Goal: Use online tool/utility: Utilize a website feature to perform a specific function

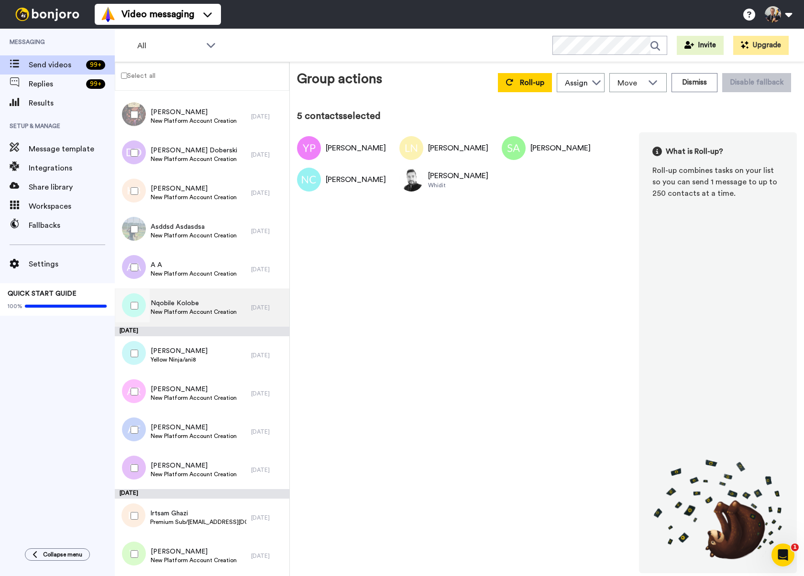
scroll to position [415, 0]
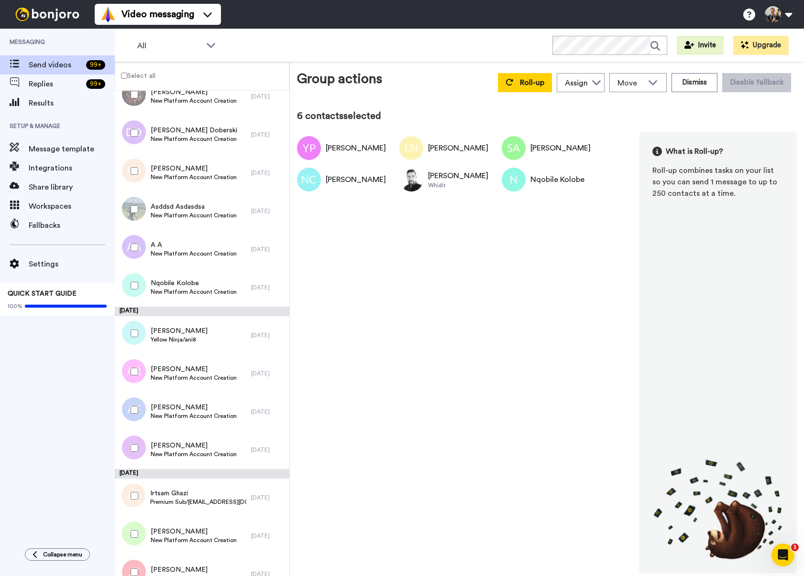
click at [130, 243] on div at bounding box center [132, 247] width 34 height 33
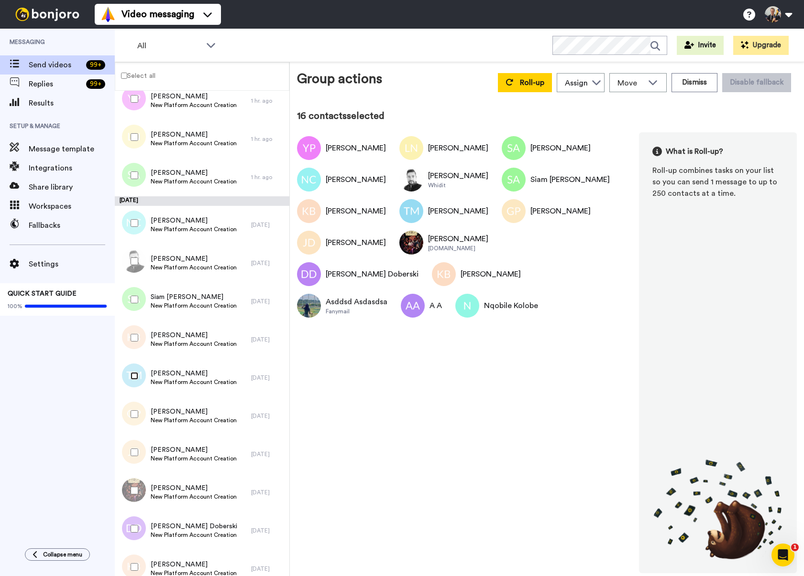
scroll to position [0, 0]
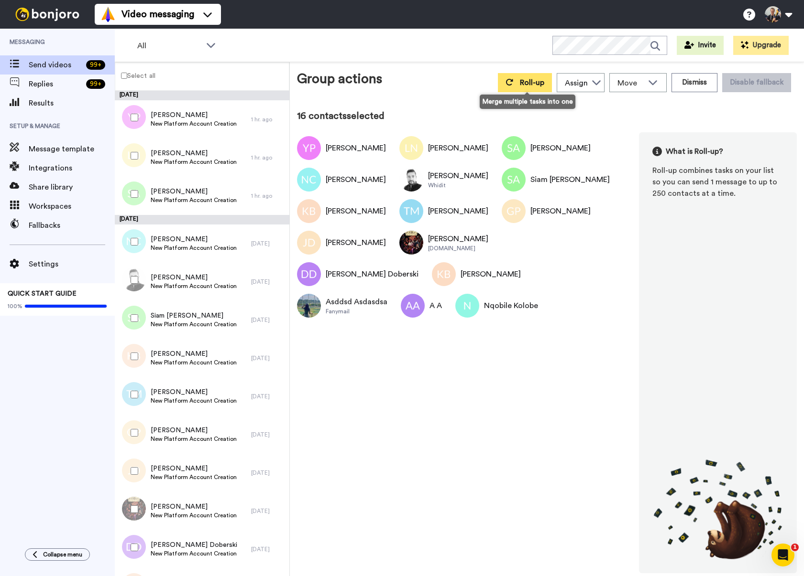
click at [529, 87] on span "Roll-up" at bounding box center [532, 83] width 24 height 8
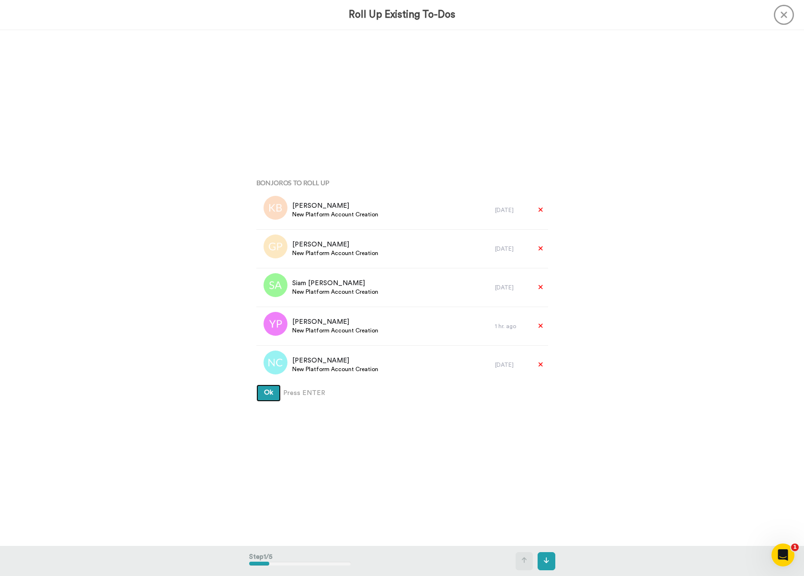
click at [273, 397] on button "Ok" at bounding box center [268, 393] width 24 height 17
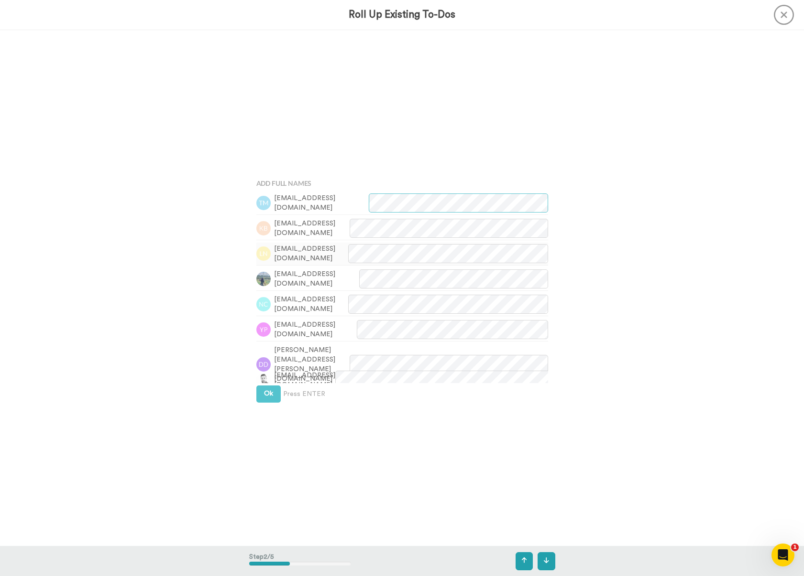
scroll to position [517, 0]
click at [273, 392] on button "Ok" at bounding box center [268, 393] width 24 height 17
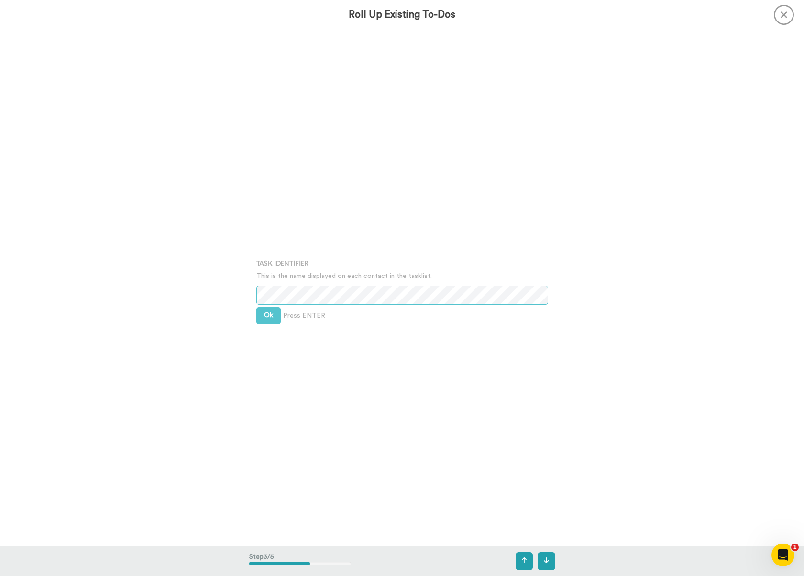
scroll to position [1033, 0]
click at [269, 314] on span "Ok" at bounding box center [268, 314] width 9 height 7
drag, startPoint x: 267, startPoint y: 307, endPoint x: 355, endPoint y: 171, distance: 162.8
click at [267, 307] on span "Ok" at bounding box center [268, 307] width 9 height 7
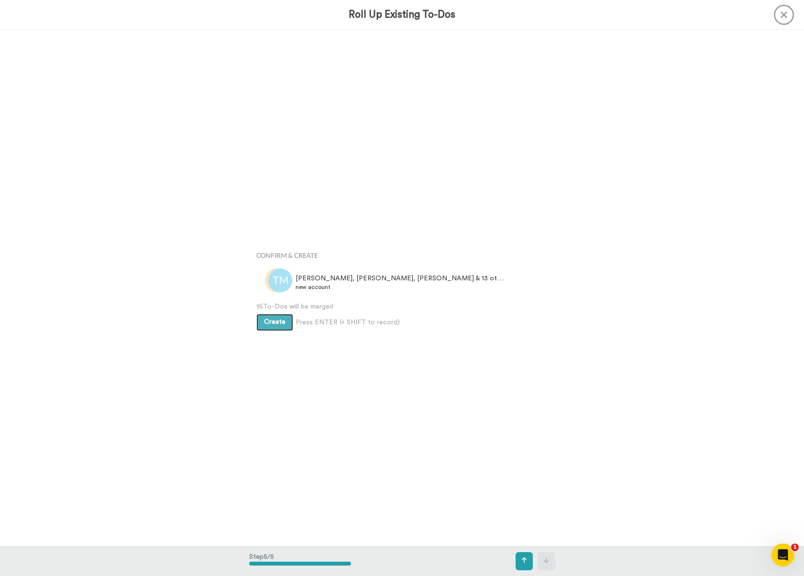
scroll to position [2066, 0]
click at [269, 328] on button "Create" at bounding box center [274, 321] width 37 height 17
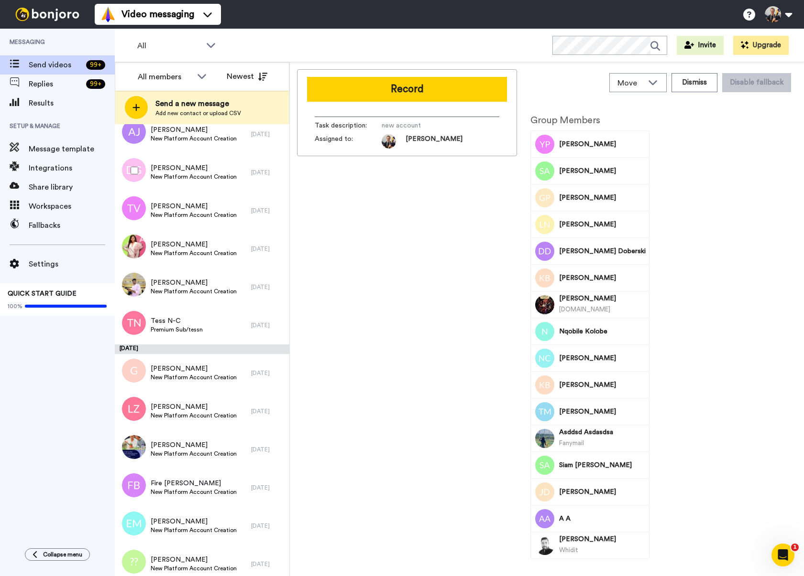
scroll to position [395, 0]
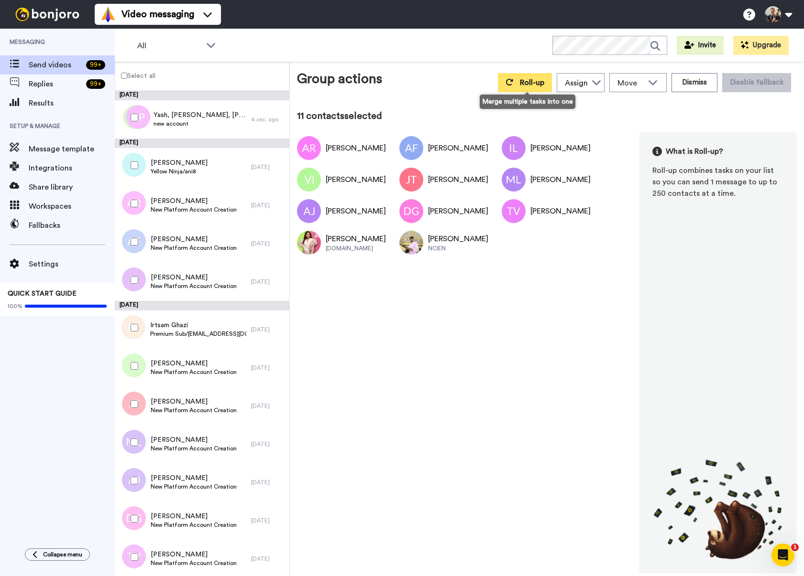
click at [532, 85] on span "Roll-up" at bounding box center [532, 83] width 24 height 8
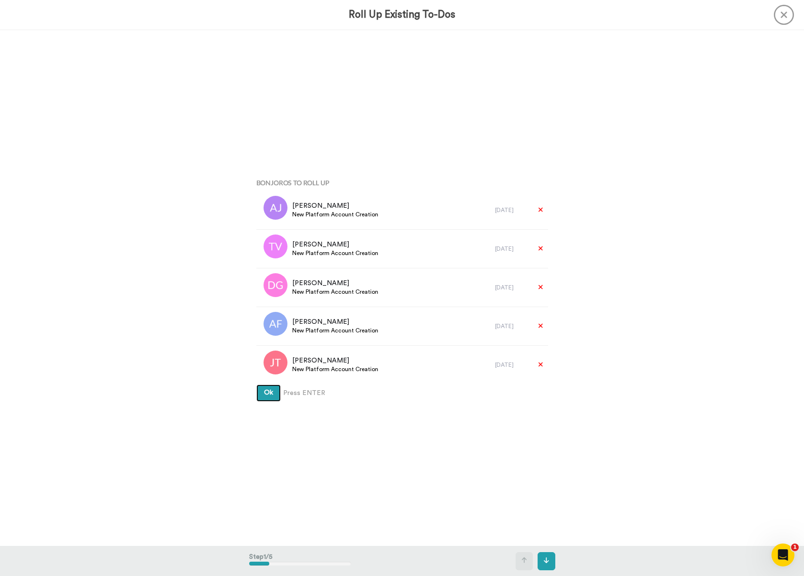
click at [266, 392] on span "Ok" at bounding box center [268, 393] width 9 height 7
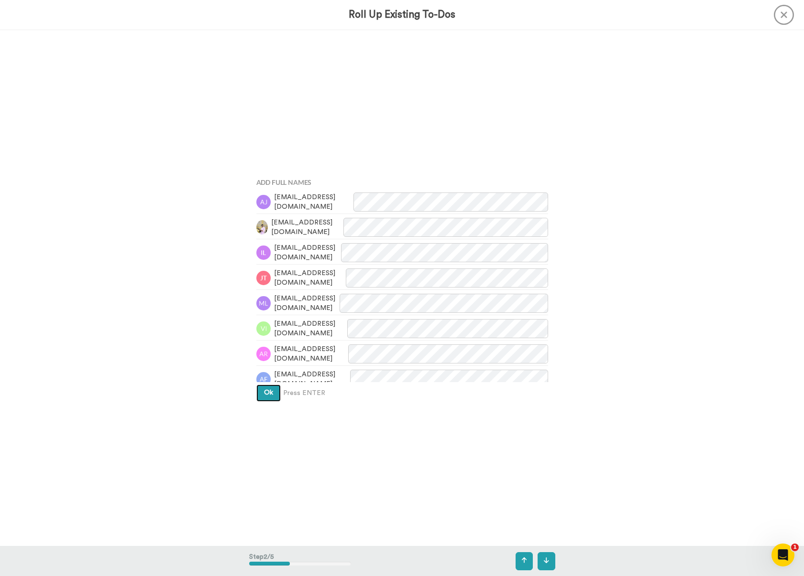
click at [264, 393] on span "Ok" at bounding box center [268, 393] width 9 height 7
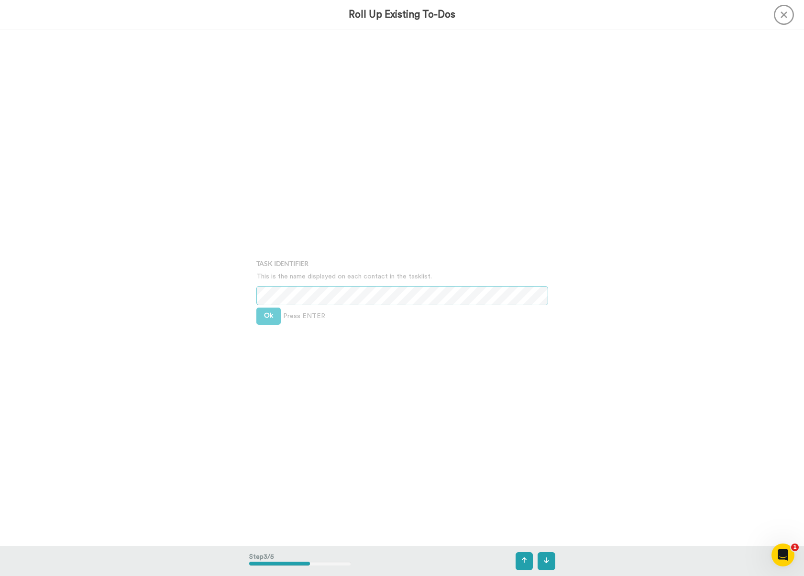
scroll to position [1033, 0]
click at [272, 314] on button "Ok" at bounding box center [268, 314] width 24 height 17
click at [274, 315] on button "Ok" at bounding box center [268, 307] width 24 height 17
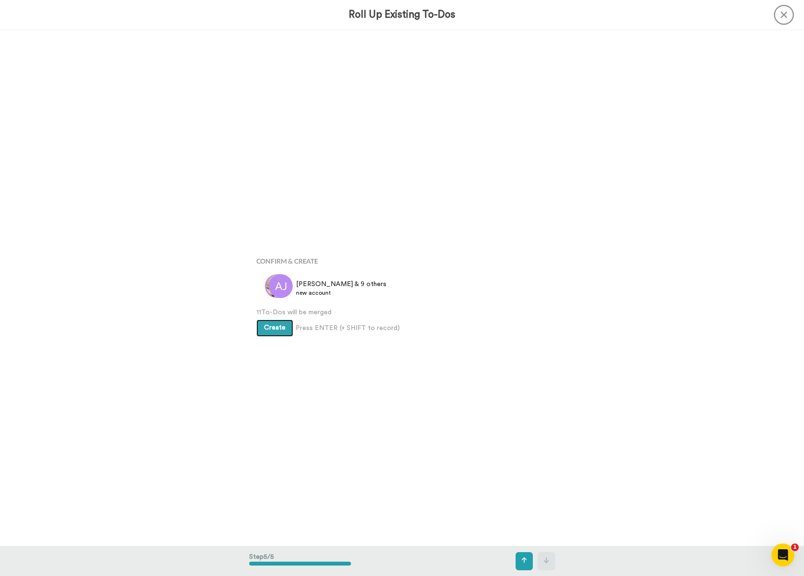
scroll to position [2066, 0]
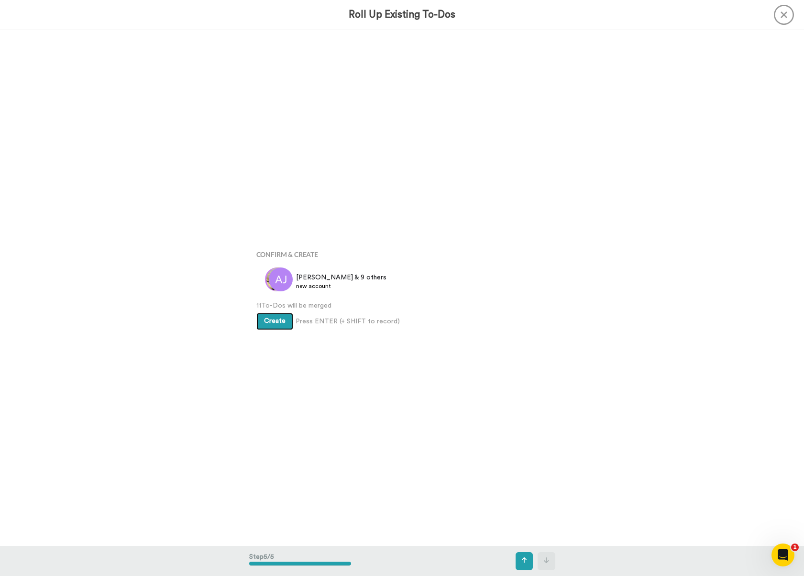
click at [275, 320] on span "Create" at bounding box center [275, 321] width 22 height 7
